Goal: Task Accomplishment & Management: Manage account settings

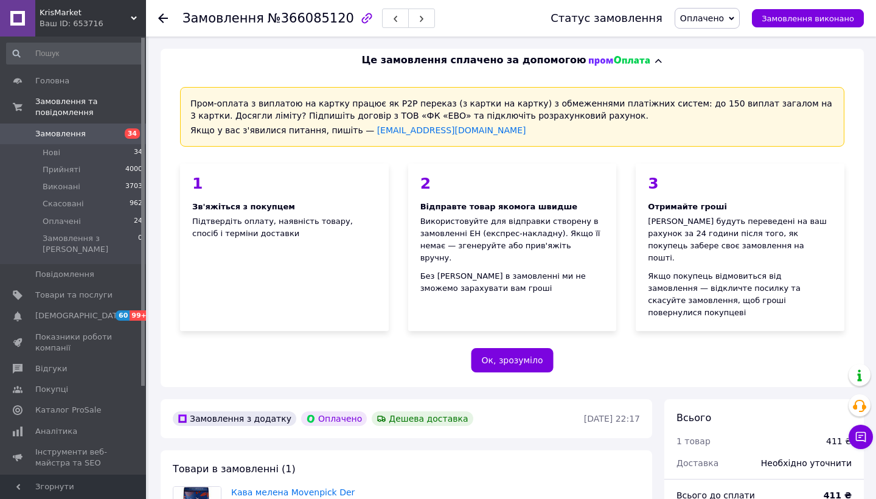
click at [56, 134] on span "Замовлення" at bounding box center [60, 133] width 50 height 11
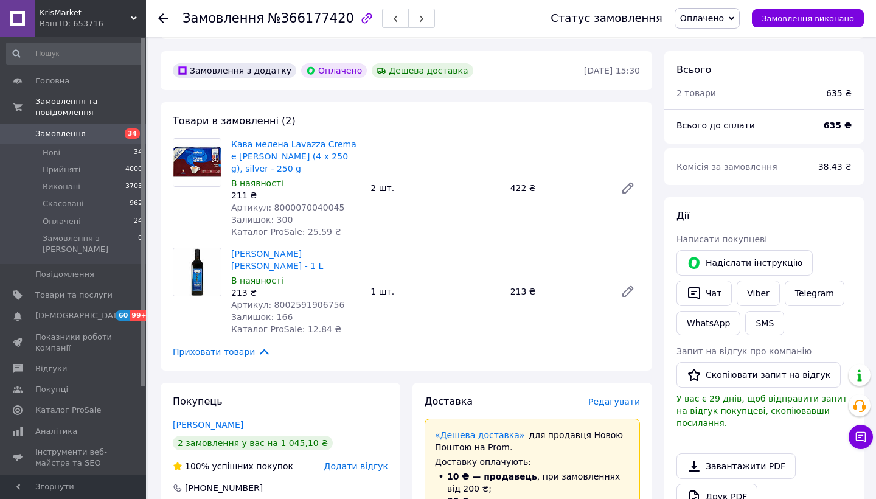
scroll to position [359, 0]
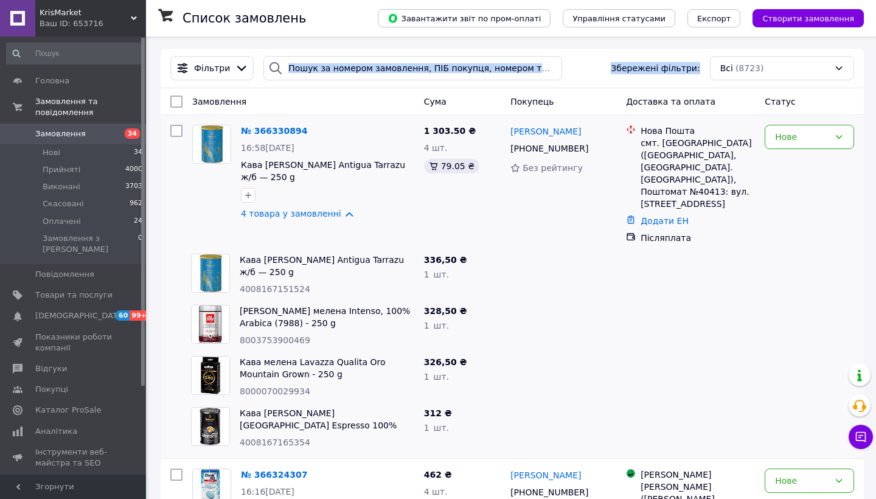
drag, startPoint x: 336, startPoint y: 92, endPoint x: 336, endPoint y: 77, distance: 15.2
click at [336, 67] on input "search" at bounding box center [412, 68] width 299 height 24
paste input "Лотоцкий Александр (KrisMarket)"
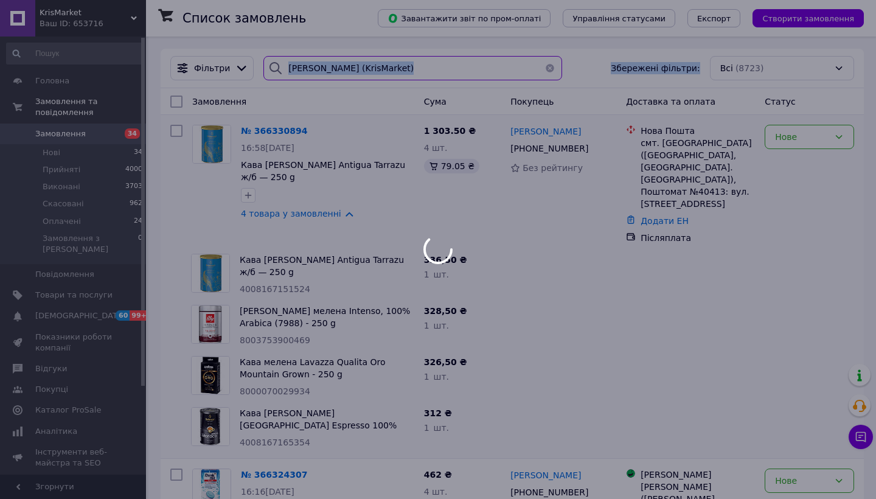
click at [336, 70] on input "Лотоцкий Александр (KrisMarket)" at bounding box center [412, 68] width 299 height 24
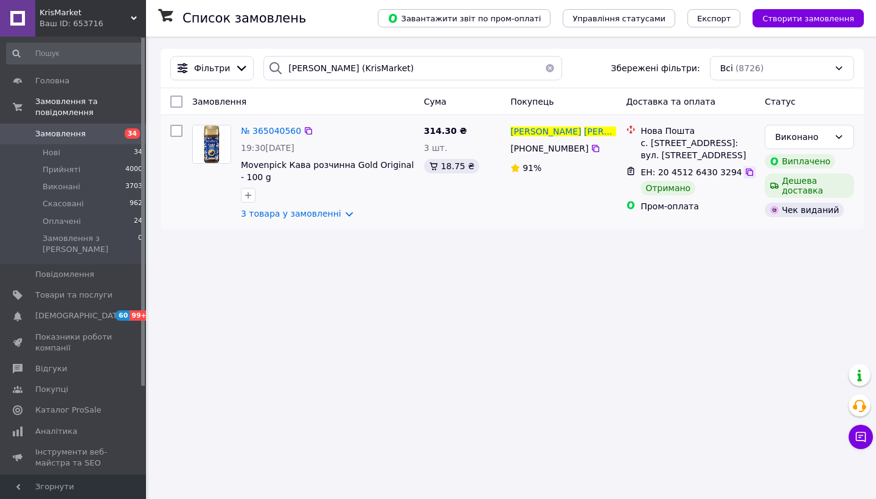
click at [744, 170] on icon at bounding box center [749, 172] width 10 height 10
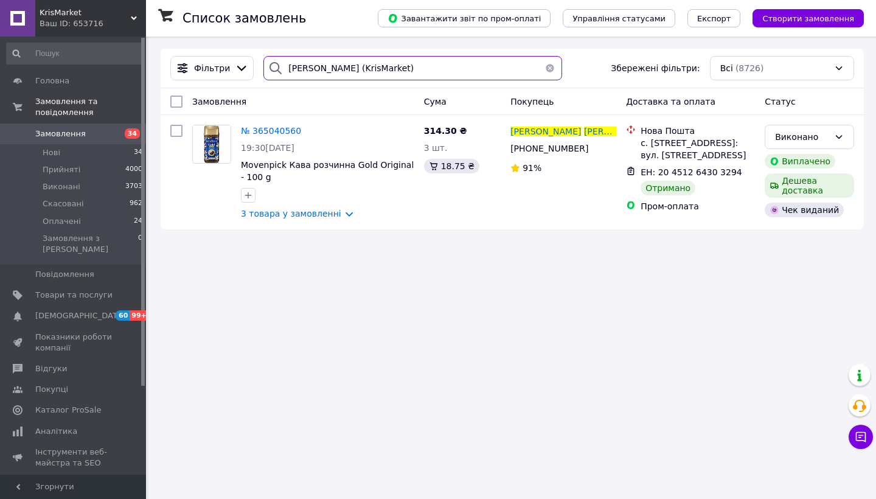
drag, startPoint x: 443, startPoint y: 68, endPoint x: 262, endPoint y: 65, distance: 180.6
click at [263, 65] on div "Лотоцкий Александр (KrisMarket)" at bounding box center [412, 68] width 299 height 24
paste input "аконечний Петро"
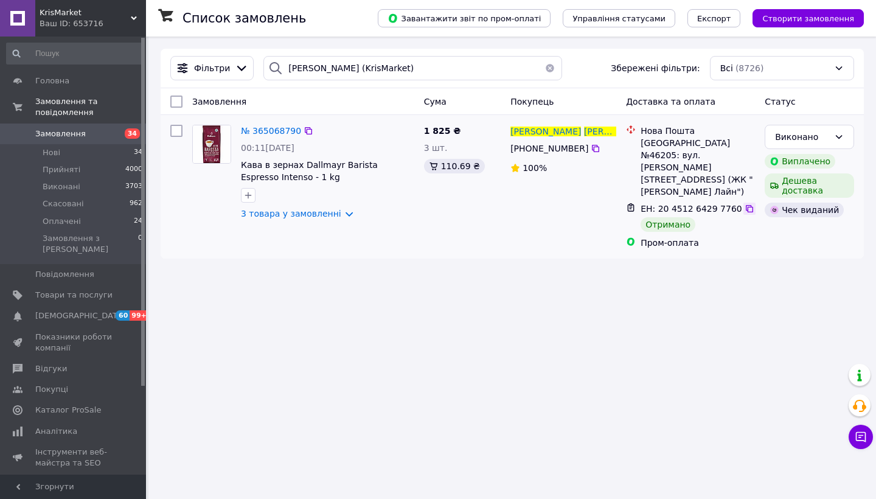
click at [744, 204] on icon at bounding box center [749, 209] width 10 height 10
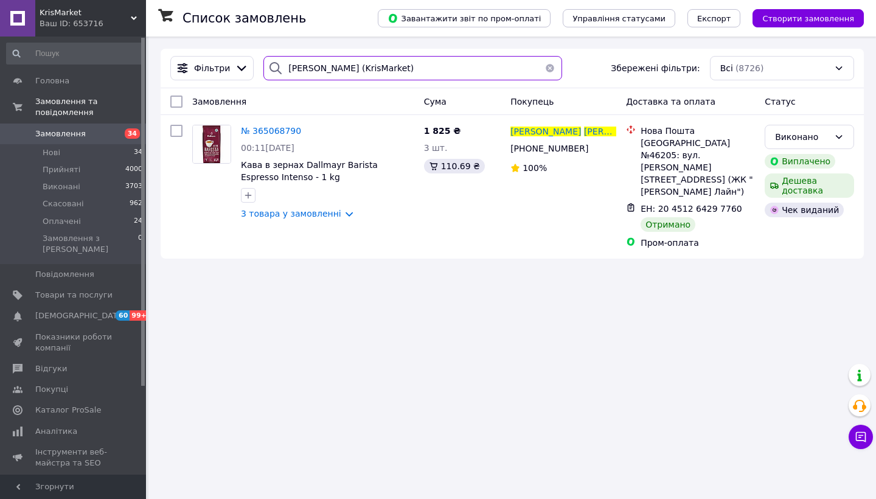
drag, startPoint x: 416, startPoint y: 67, endPoint x: 257, endPoint y: 63, distance: 158.7
click at [258, 63] on div "Наконечний Петро (KrisMarket)" at bounding box center [412, 68] width 308 height 24
paste input "адченко Алина"
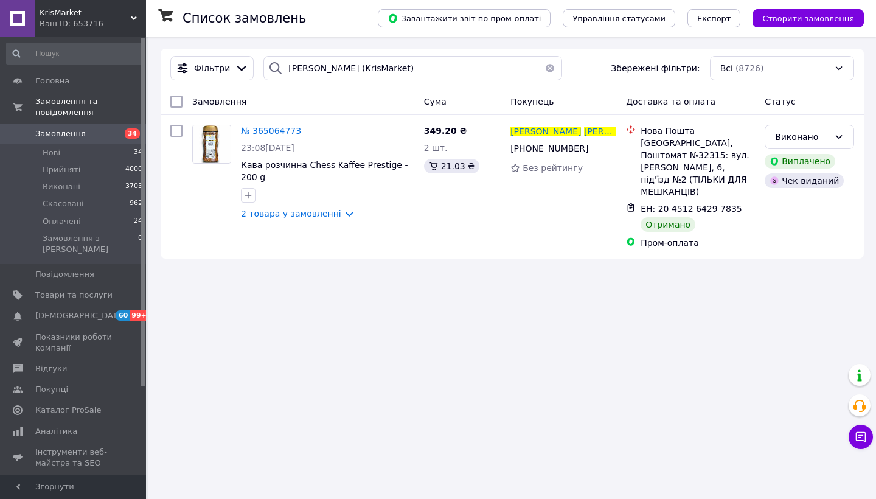
click at [238, 50] on div "Фільтри Радченко Алина (KrisMarket) Збережені фільтри: Всі (8726)" at bounding box center [512, 69] width 703 height 40
click at [744, 204] on icon at bounding box center [749, 209] width 10 height 10
drag, startPoint x: 404, startPoint y: 74, endPoint x: 266, endPoint y: 66, distance: 138.2
click at [266, 66] on div "Радченко Алина (KrisMarket)" at bounding box center [412, 68] width 299 height 24
paste input "тепанюк Ан"
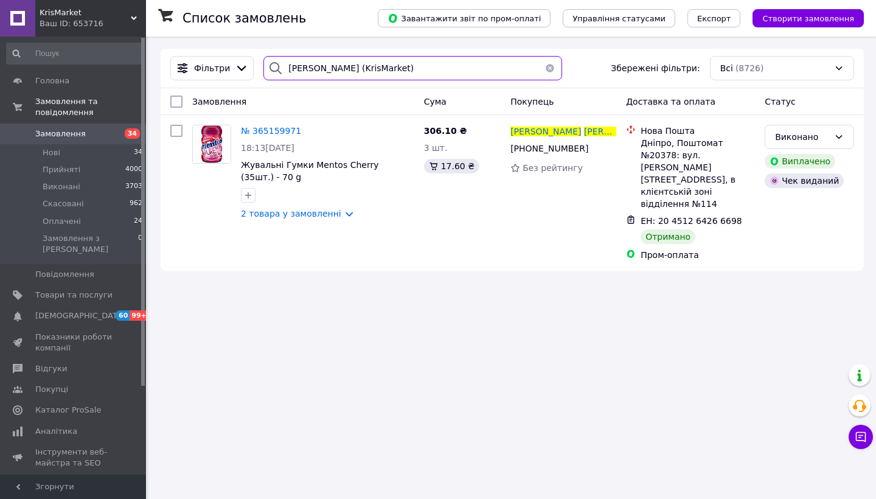
drag, startPoint x: 413, startPoint y: 75, endPoint x: 295, endPoint y: 54, distance: 120.6
click at [295, 54] on div "Фільтри Степанюк Анна (KrisMarket) Збережені фільтри: Всі (8726)" at bounding box center [512, 69] width 703 height 40
paste input "алабан Эло"
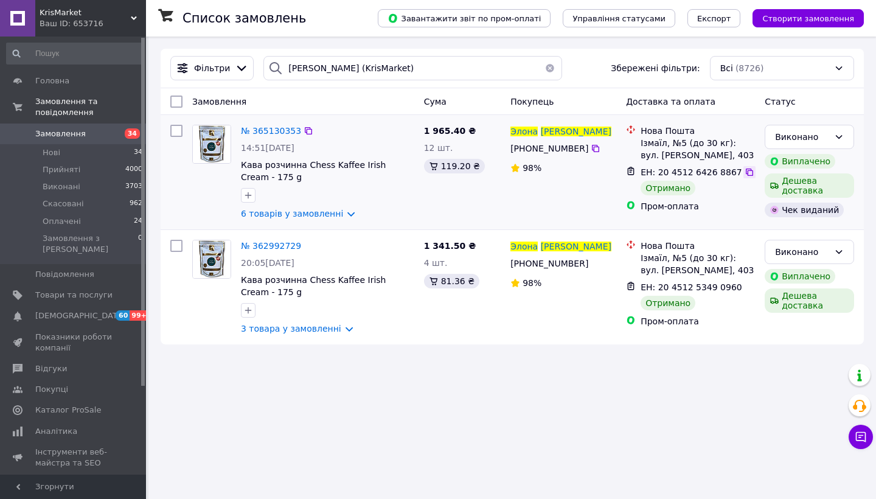
click at [747, 173] on div at bounding box center [749, 172] width 12 height 12
click at [745, 171] on icon at bounding box center [748, 171] width 7 height 7
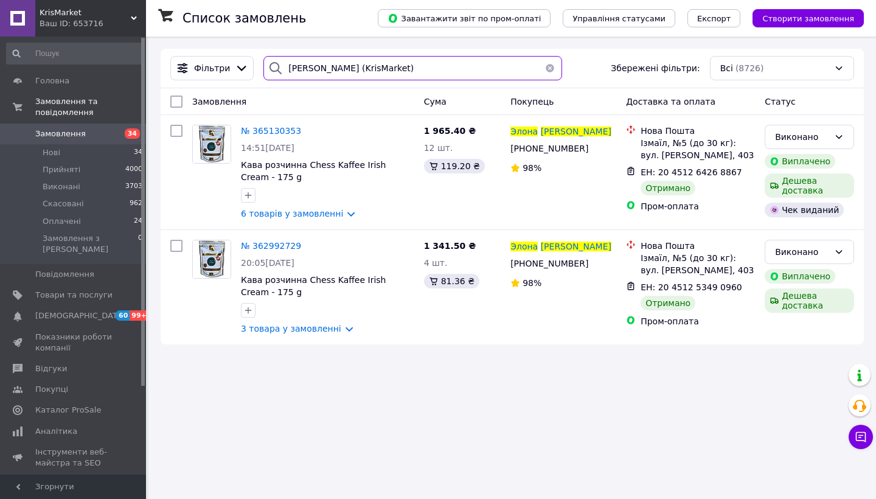
drag, startPoint x: 412, startPoint y: 71, endPoint x: 259, endPoint y: 67, distance: 153.2
click at [259, 67] on div "Балабан Элона (KrisMarket)" at bounding box center [412, 68] width 308 height 24
paste input "осильский Алексей"
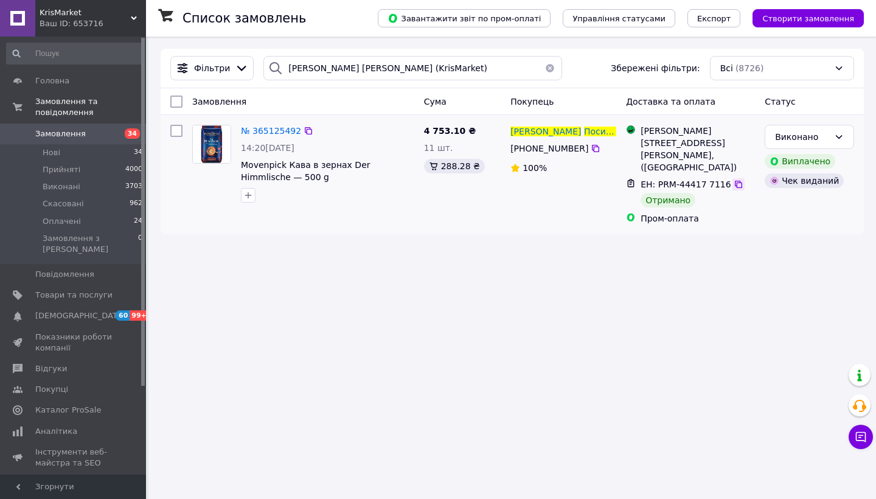
click at [733, 186] on icon at bounding box center [738, 184] width 10 height 10
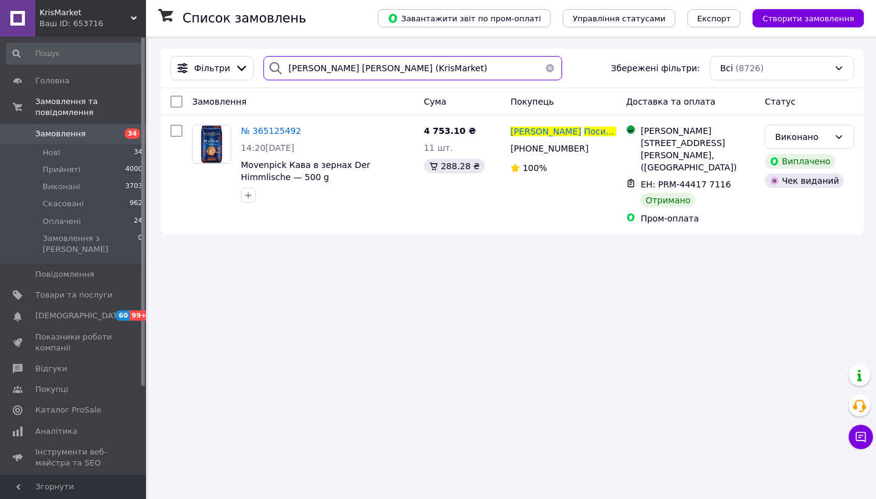
drag, startPoint x: 457, startPoint y: 66, endPoint x: 263, endPoint y: 61, distance: 194.6
click at [263, 61] on div "Посильский Алексей (KrisMarket)" at bounding box center [412, 68] width 299 height 24
paste input "ура Наталия"
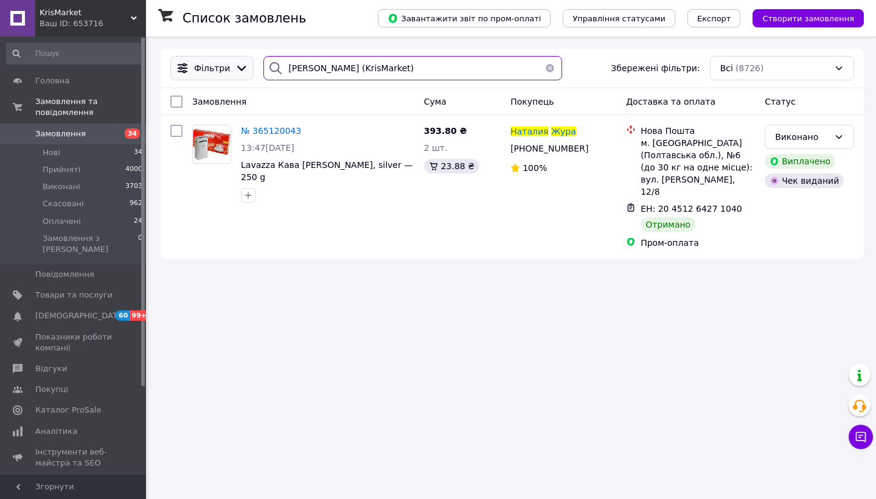
drag, startPoint x: 402, startPoint y: 72, endPoint x: 242, endPoint y: 64, distance: 160.1
click at [242, 64] on div "Фільтри Жура Наталия (KrisMarket) Збережені фільтри: Всі (8726)" at bounding box center [511, 68] width 693 height 24
paste input "улиголовец Ю"
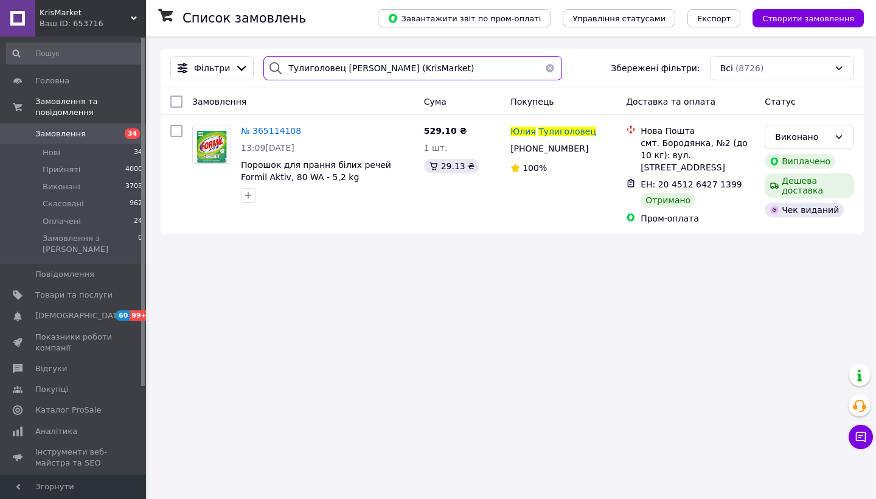
drag, startPoint x: 427, startPoint y: 70, endPoint x: 283, endPoint y: 66, distance: 144.1
click at [283, 66] on div "Тулиголовец Юлия (KrisMarket)" at bounding box center [412, 68] width 299 height 24
paste input "олчек Натал"
type input "Волчек Наталя (KrisMarket)"
